Goal: Transaction & Acquisition: Purchase product/service

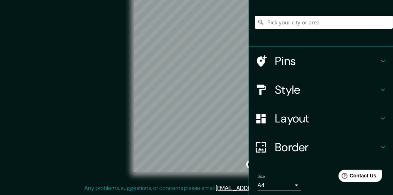
scroll to position [35, 0]
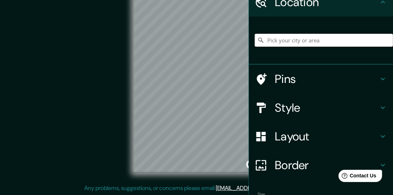
click at [315, 41] on input "Pick your city or area" at bounding box center [324, 40] width 138 height 13
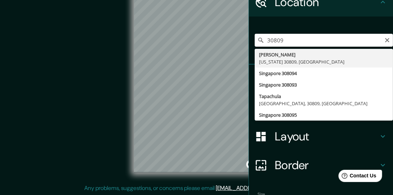
type input "[PERSON_NAME], [US_STATE] 30809, [GEOGRAPHIC_DATA]"
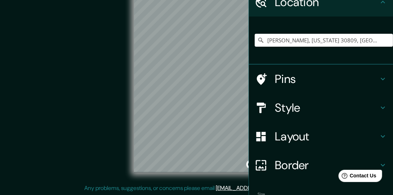
click at [255, 74] on div "Mappin Location [GEOGRAPHIC_DATA][US_STATE], [GEOGRAPHIC_DATA] Pins Style Layou…" at bounding box center [196, 90] width 393 height 211
click at [131, 86] on div "© Mapbox © OpenStreetMap Improve this map" at bounding box center [197, 85] width 354 height 176
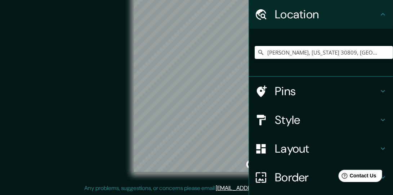
scroll to position [79, 0]
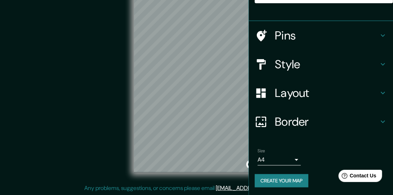
click at [245, 69] on div "Mappin Location [GEOGRAPHIC_DATA][US_STATE], [GEOGRAPHIC_DATA] Pins Style Layou…" at bounding box center [196, 90] width 393 height 211
click at [118, 91] on div "© Mapbox © OpenStreetMap Improve this map" at bounding box center [197, 85] width 354 height 176
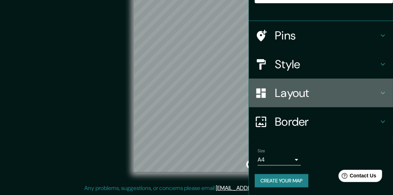
click at [276, 93] on h4 "Layout" at bounding box center [327, 93] width 104 height 14
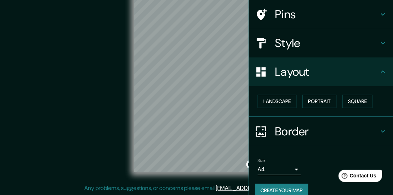
scroll to position [53, 0]
click at [277, 102] on button "Landscape" at bounding box center [276, 101] width 39 height 13
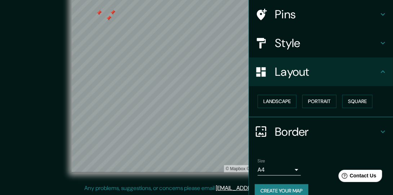
click at [279, 44] on h4 "Style" at bounding box center [327, 43] width 104 height 14
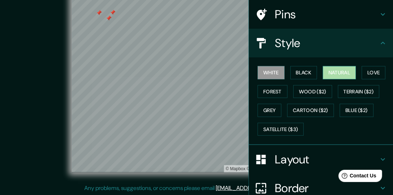
click at [329, 72] on button "Natural" at bounding box center [339, 72] width 33 height 13
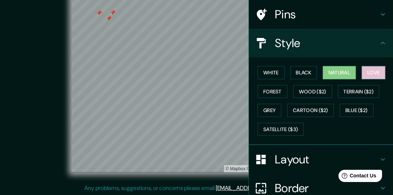
click at [372, 71] on button "Love" at bounding box center [373, 72] width 24 height 13
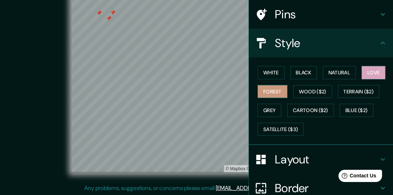
click at [268, 89] on button "Forest" at bounding box center [272, 91] width 30 height 13
click at [299, 72] on button "Black" at bounding box center [303, 72] width 27 height 13
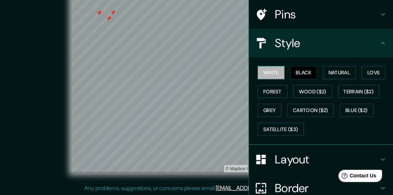
click at [269, 72] on button "White" at bounding box center [270, 72] width 27 height 13
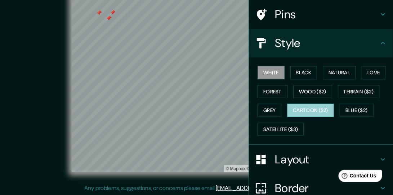
click at [307, 109] on button "Cartoon ($2)" at bounding box center [310, 110] width 47 height 13
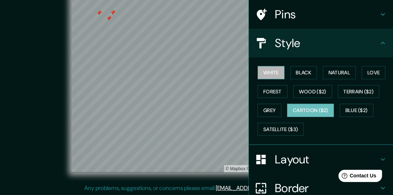
click at [270, 72] on button "White" at bounding box center [270, 72] width 27 height 13
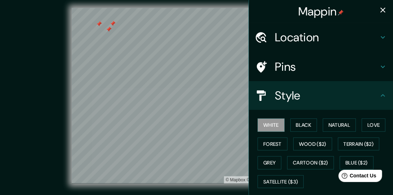
scroll to position [0, 0]
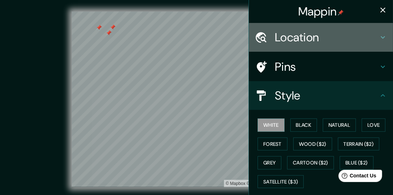
click at [280, 38] on h4 "Location" at bounding box center [327, 37] width 104 height 14
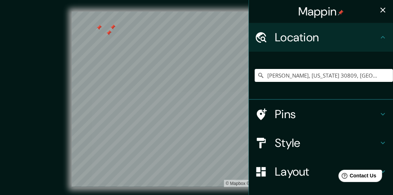
click at [280, 38] on h4 "Location" at bounding box center [327, 37] width 104 height 14
click at [328, 96] on div "[PERSON_NAME], [US_STATE] 30809, [GEOGRAPHIC_DATA]" at bounding box center [321, 76] width 144 height 48
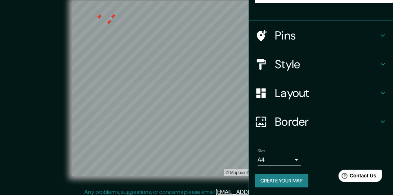
scroll to position [15, 0]
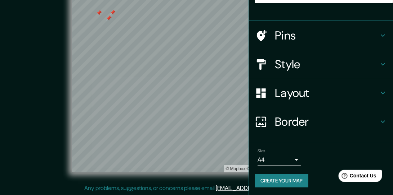
click at [378, 34] on icon at bounding box center [382, 35] width 9 height 9
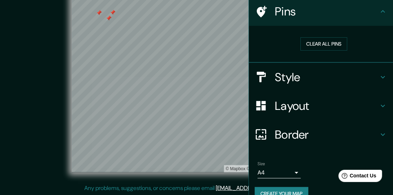
scroll to position [55, 0]
click at [316, 44] on button "Clear all pins" at bounding box center [323, 44] width 47 height 13
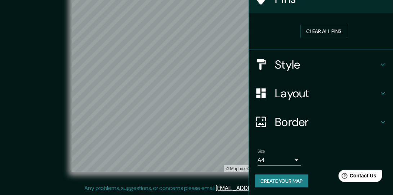
click at [277, 180] on button "Create your map" at bounding box center [282, 181] width 54 height 13
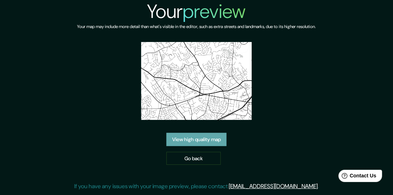
click at [217, 141] on link "View high quality map" at bounding box center [196, 139] width 60 height 13
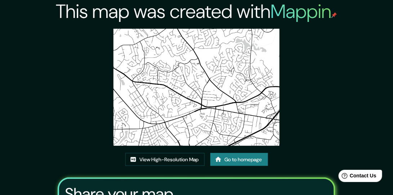
click at [194, 85] on img at bounding box center [196, 87] width 166 height 117
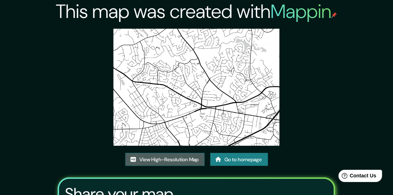
click at [150, 159] on link "View High-Resolution Map" at bounding box center [164, 159] width 79 height 13
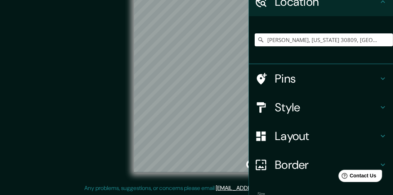
scroll to position [44, 0]
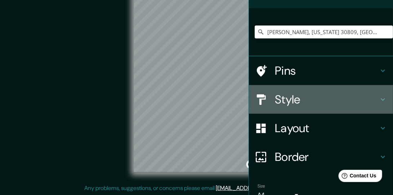
click at [379, 99] on icon at bounding box center [382, 99] width 9 height 9
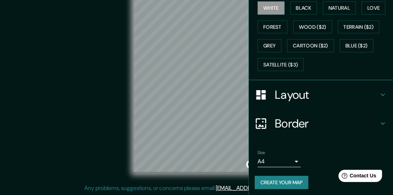
scroll to position [118, 0]
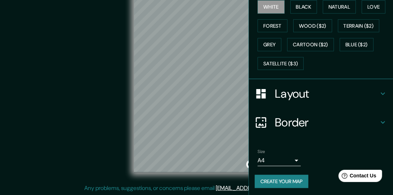
click at [381, 93] on icon at bounding box center [383, 94] width 4 height 3
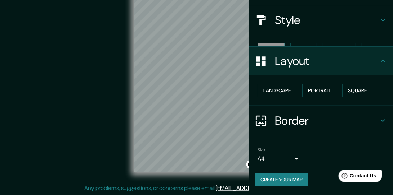
scroll to position [62, 0]
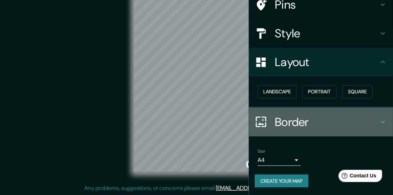
click at [378, 118] on icon at bounding box center [382, 122] width 9 height 9
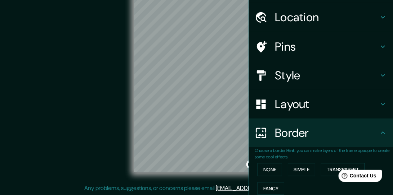
scroll to position [0, 0]
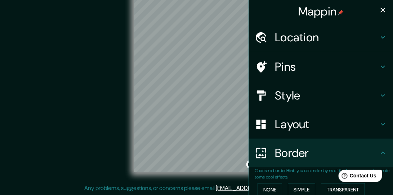
click at [379, 7] on icon "button" at bounding box center [382, 10] width 9 height 9
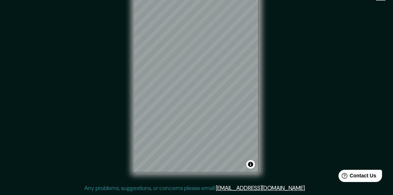
drag, startPoint x: 62, startPoint y: 47, endPoint x: 80, endPoint y: 55, distance: 19.7
click at [62, 47] on div "© Mapbox © OpenStreetMap Improve this map" at bounding box center [197, 85] width 354 height 176
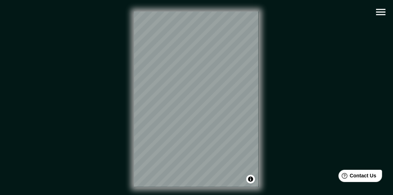
click at [379, 10] on icon "button" at bounding box center [380, 12] width 13 height 13
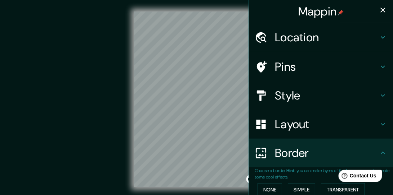
click at [73, 59] on div "© Mapbox © OpenStreetMap Improve this map" at bounding box center [197, 100] width 354 height 176
